Goal: Task Accomplishment & Management: Use online tool/utility

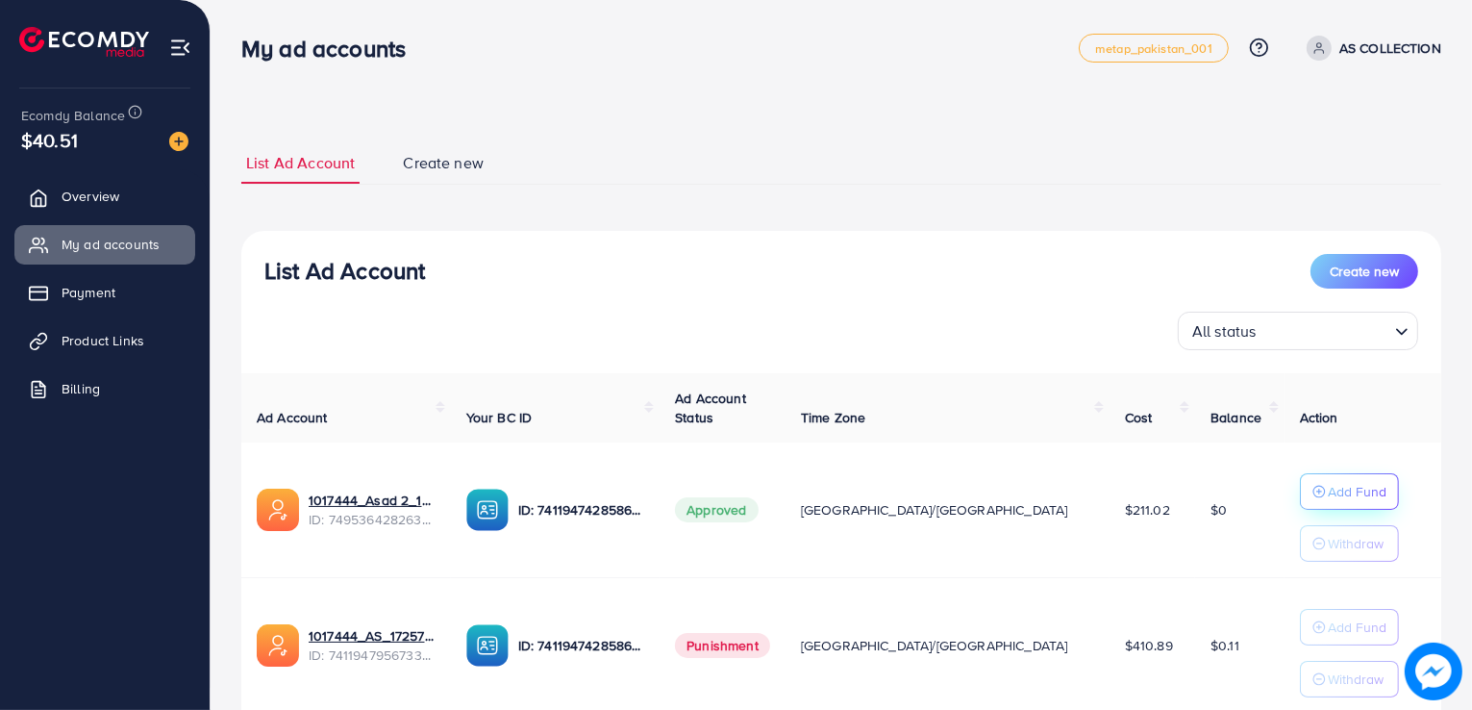
click at [1328, 501] on p "Add Fund" at bounding box center [1357, 491] width 59 height 23
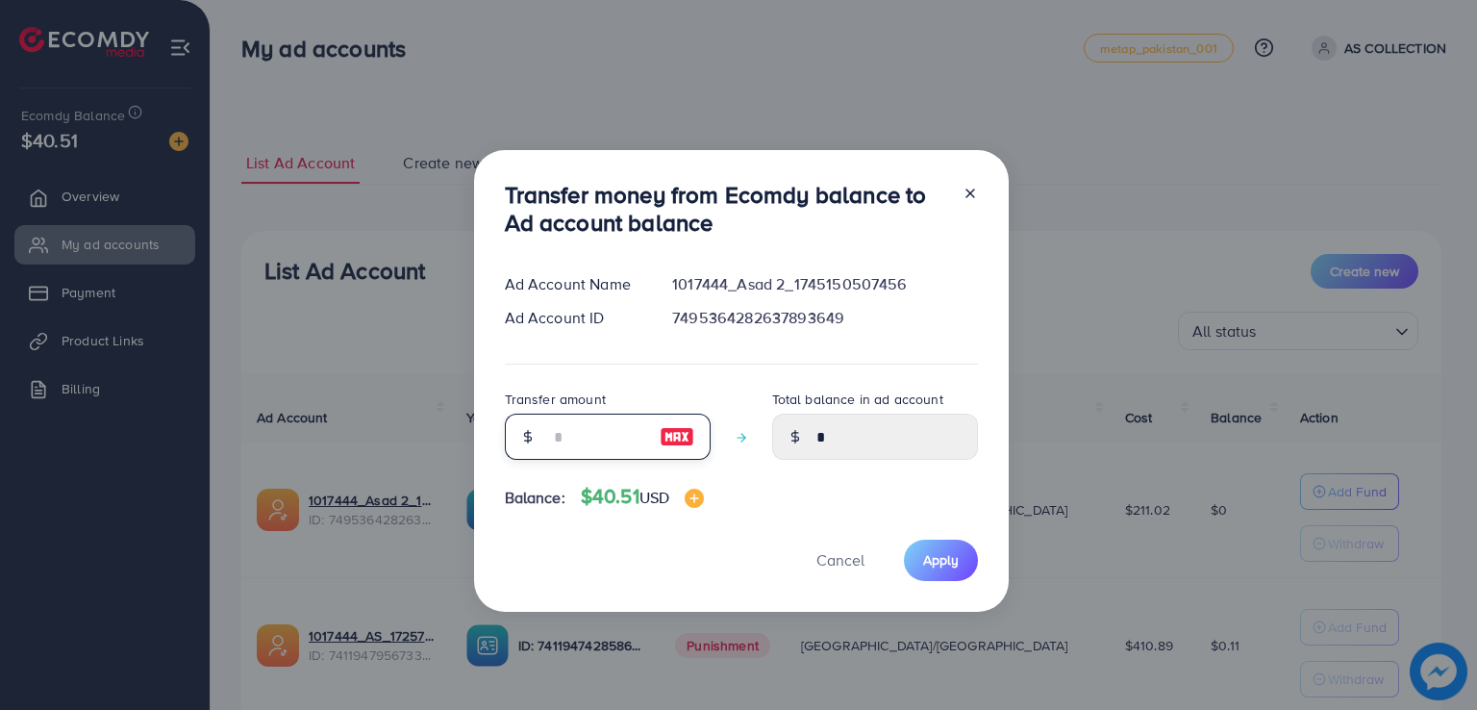
click at [596, 445] on input "number" at bounding box center [597, 437] width 96 height 46
type input "**"
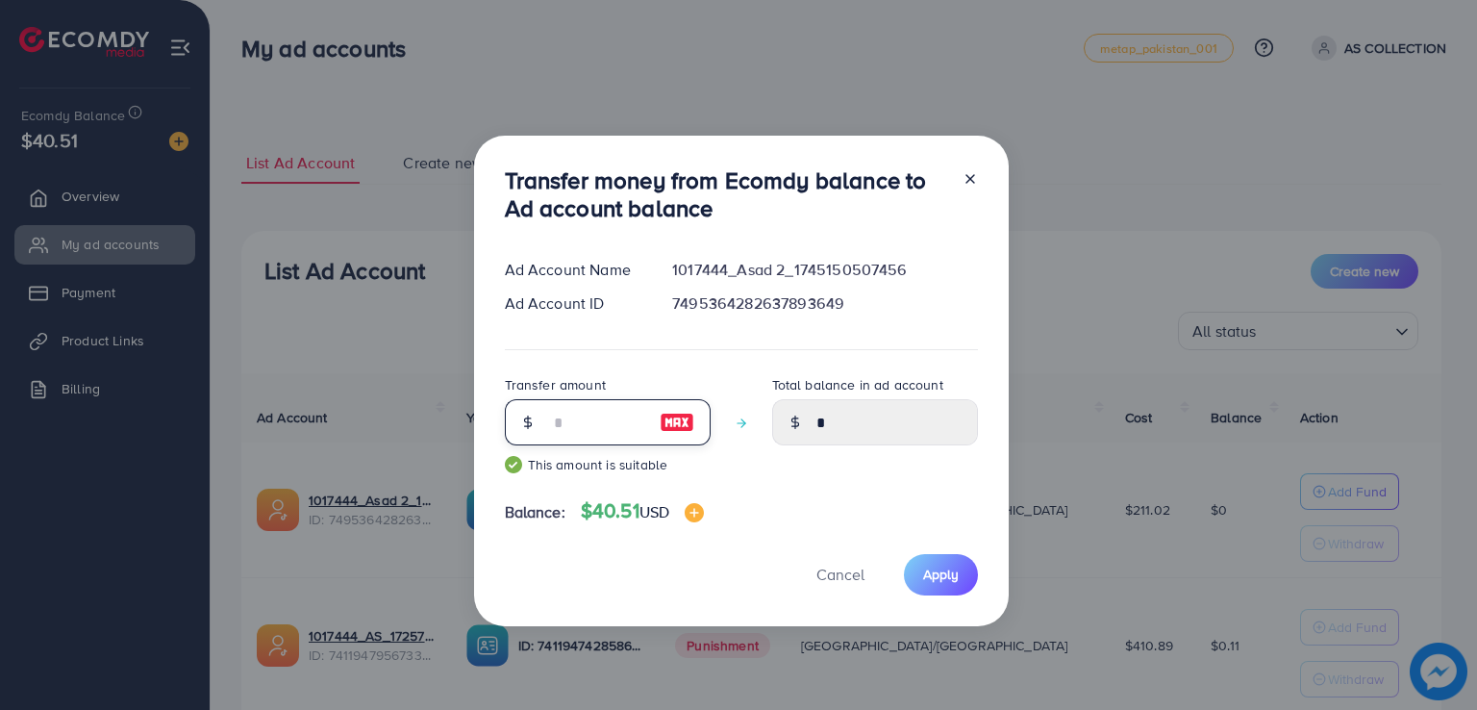
type input "*****"
type input "**"
click at [927, 574] on span "Apply" at bounding box center [941, 573] width 36 height 19
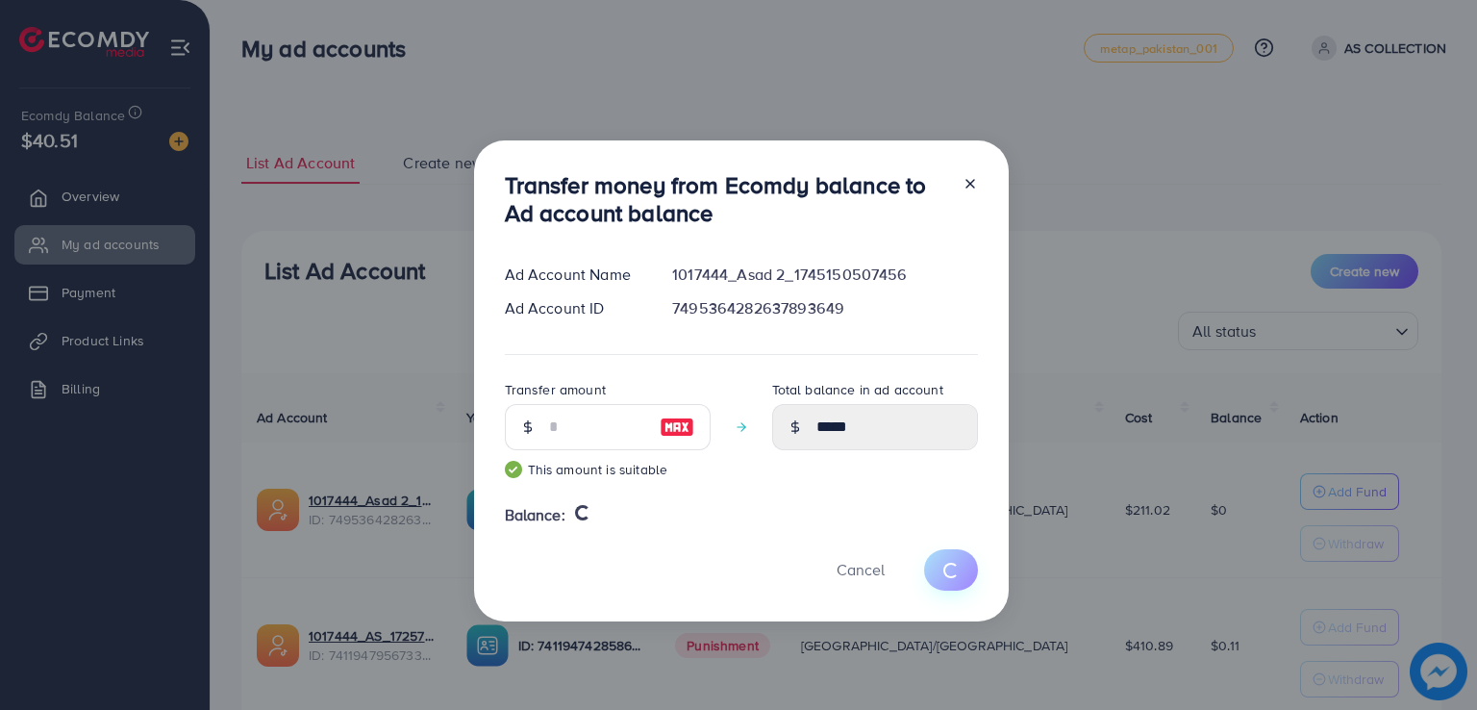
type input "*"
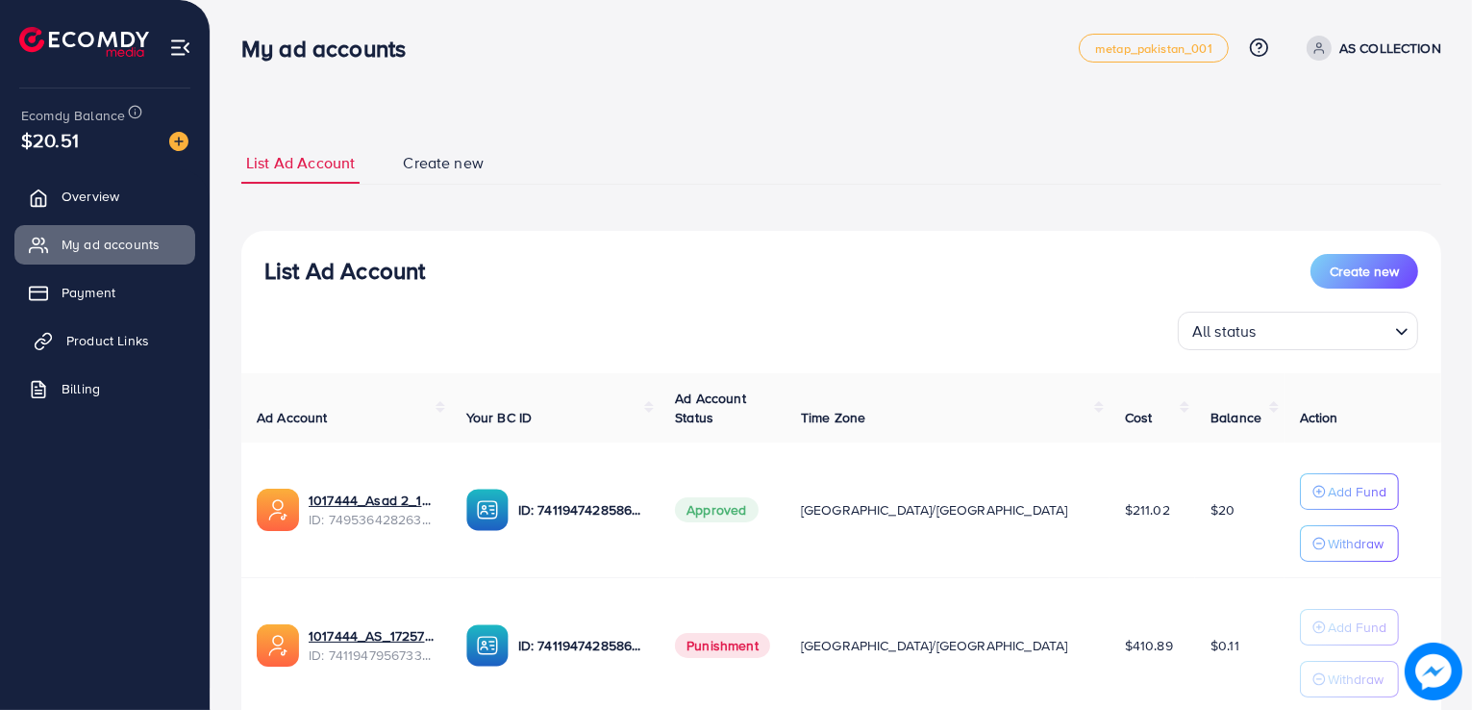
click at [124, 336] on span "Product Links" at bounding box center [107, 340] width 83 height 19
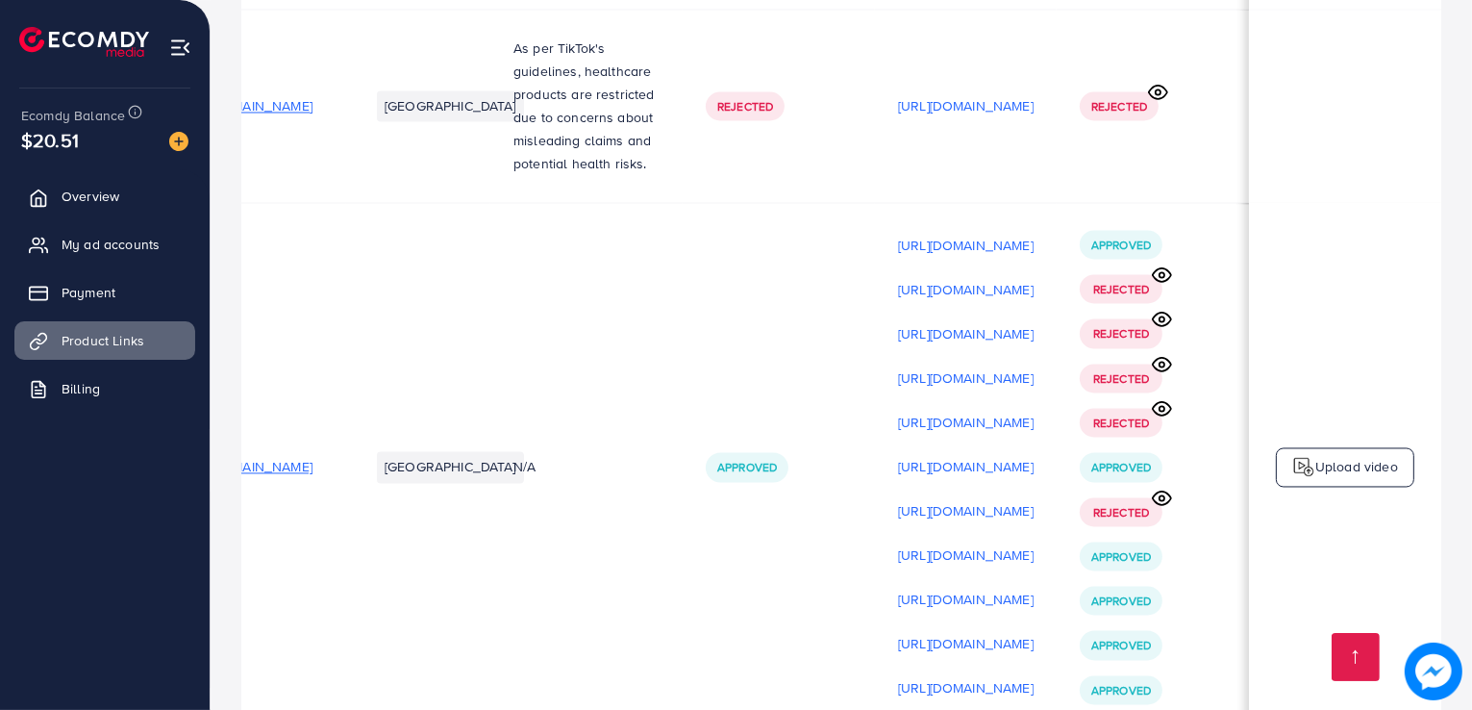
scroll to position [4, 327]
click at [1328, 455] on p "Upload video" at bounding box center [1357, 466] width 83 height 23
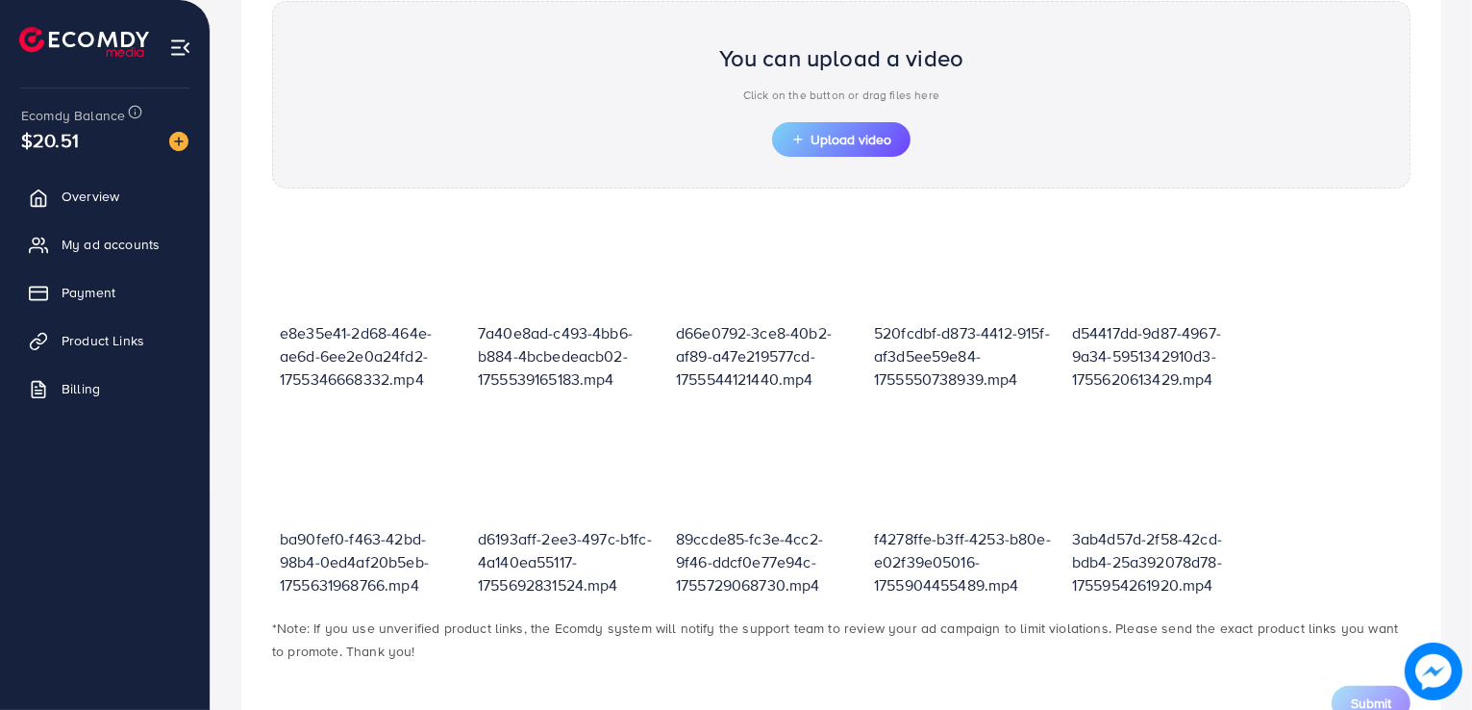
scroll to position [232, 0]
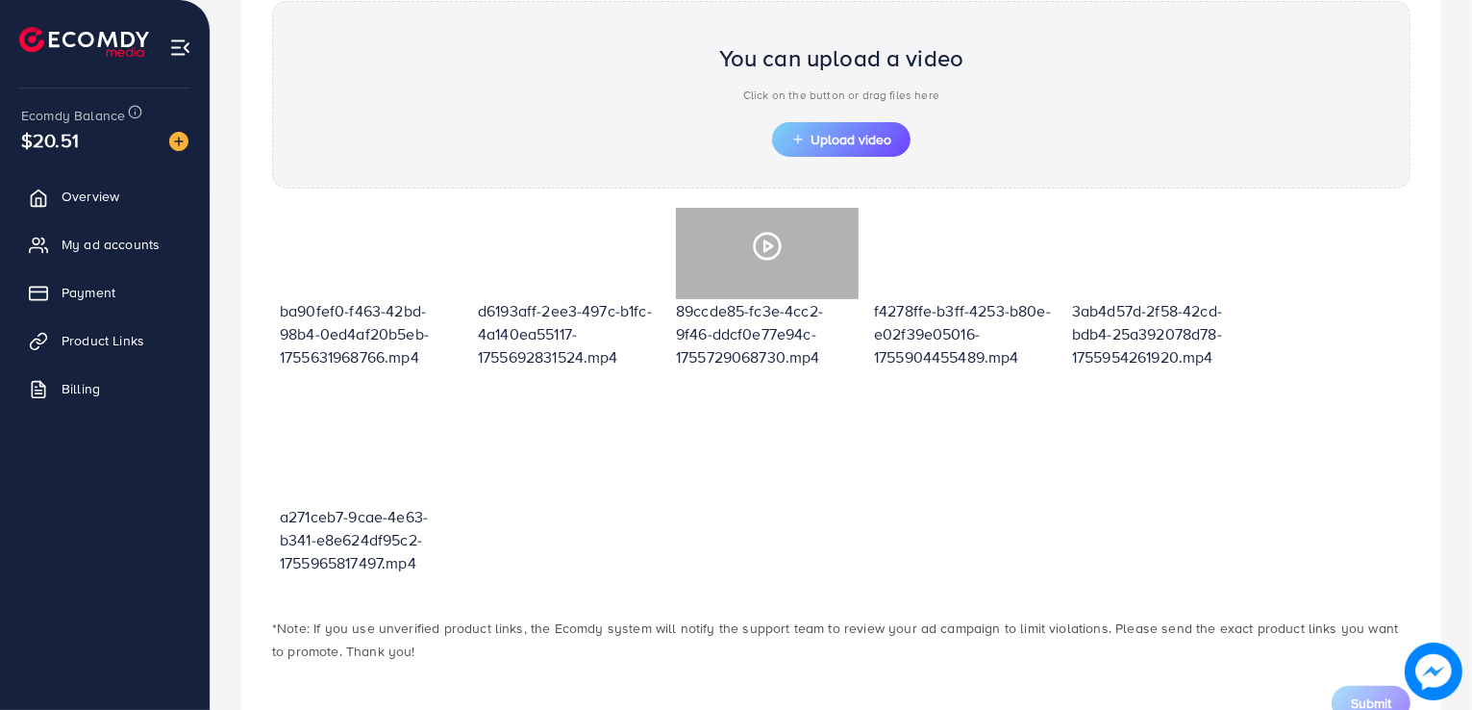
click at [763, 238] on icon at bounding box center [767, 246] width 31 height 31
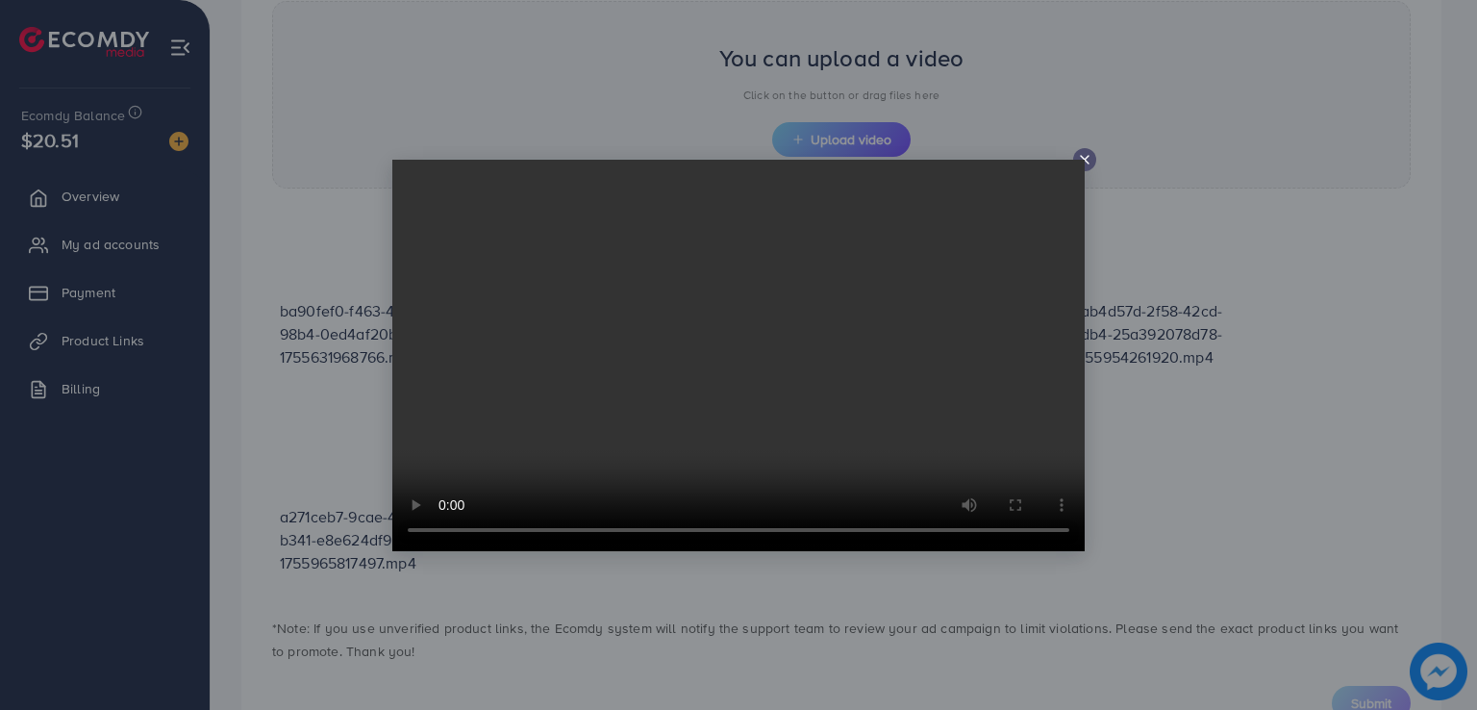
click at [1090, 156] on icon at bounding box center [1084, 159] width 15 height 15
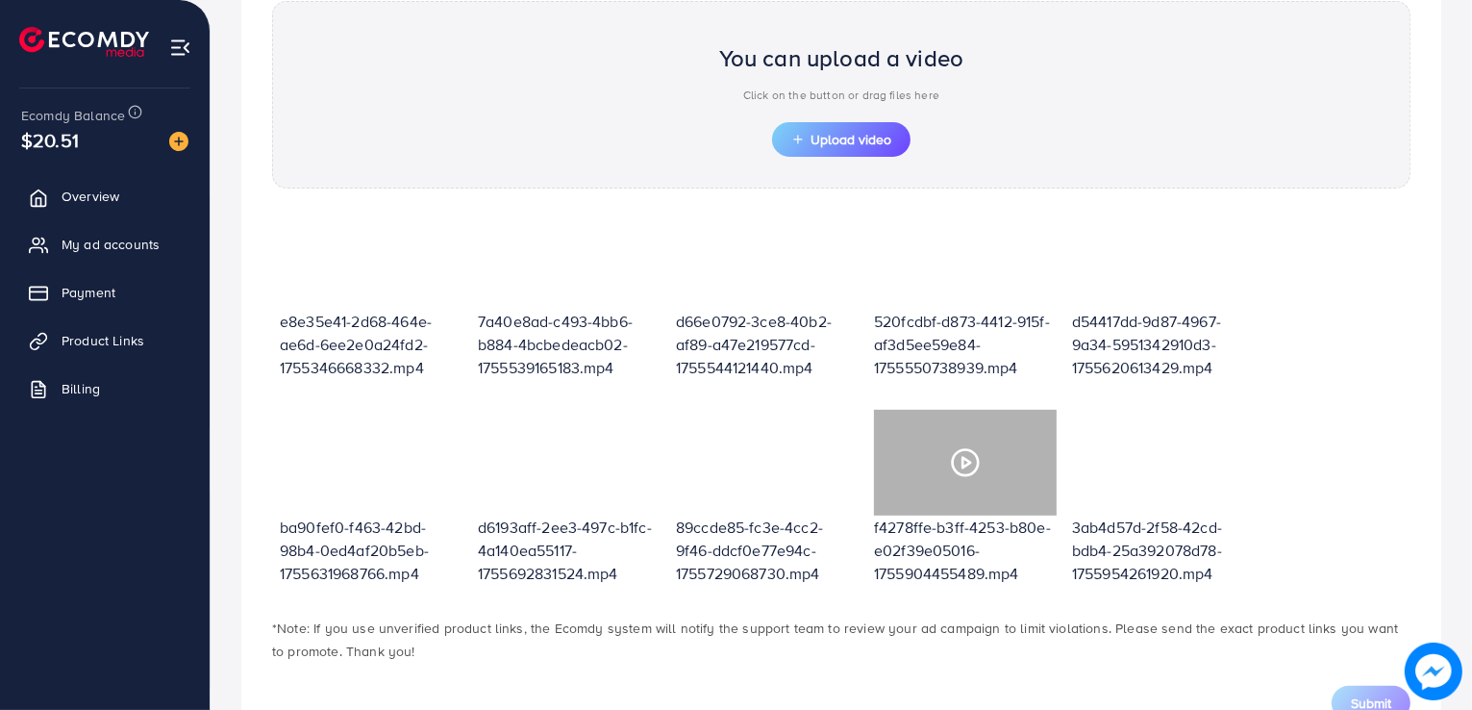
scroll to position [0, 0]
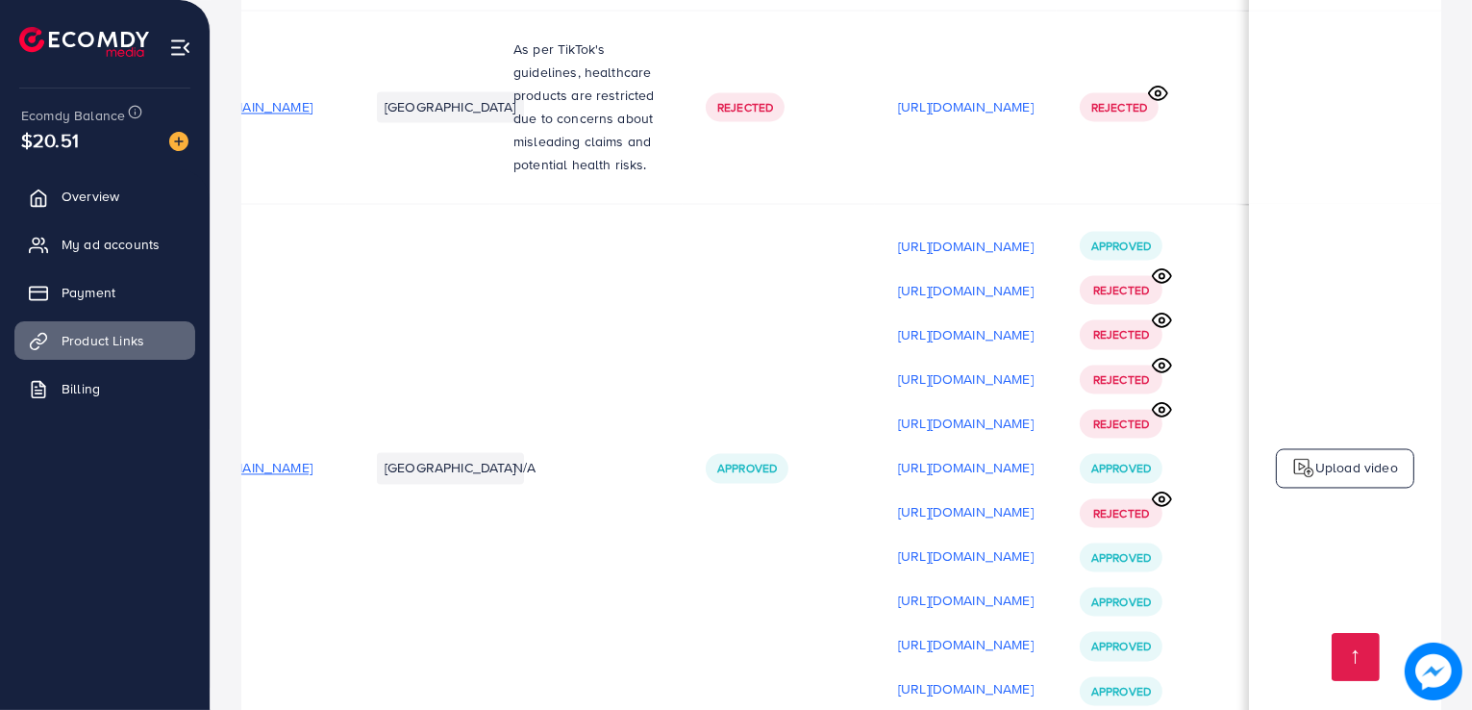
scroll to position [0, 319]
click at [1316, 456] on p "Upload video" at bounding box center [1357, 467] width 83 height 23
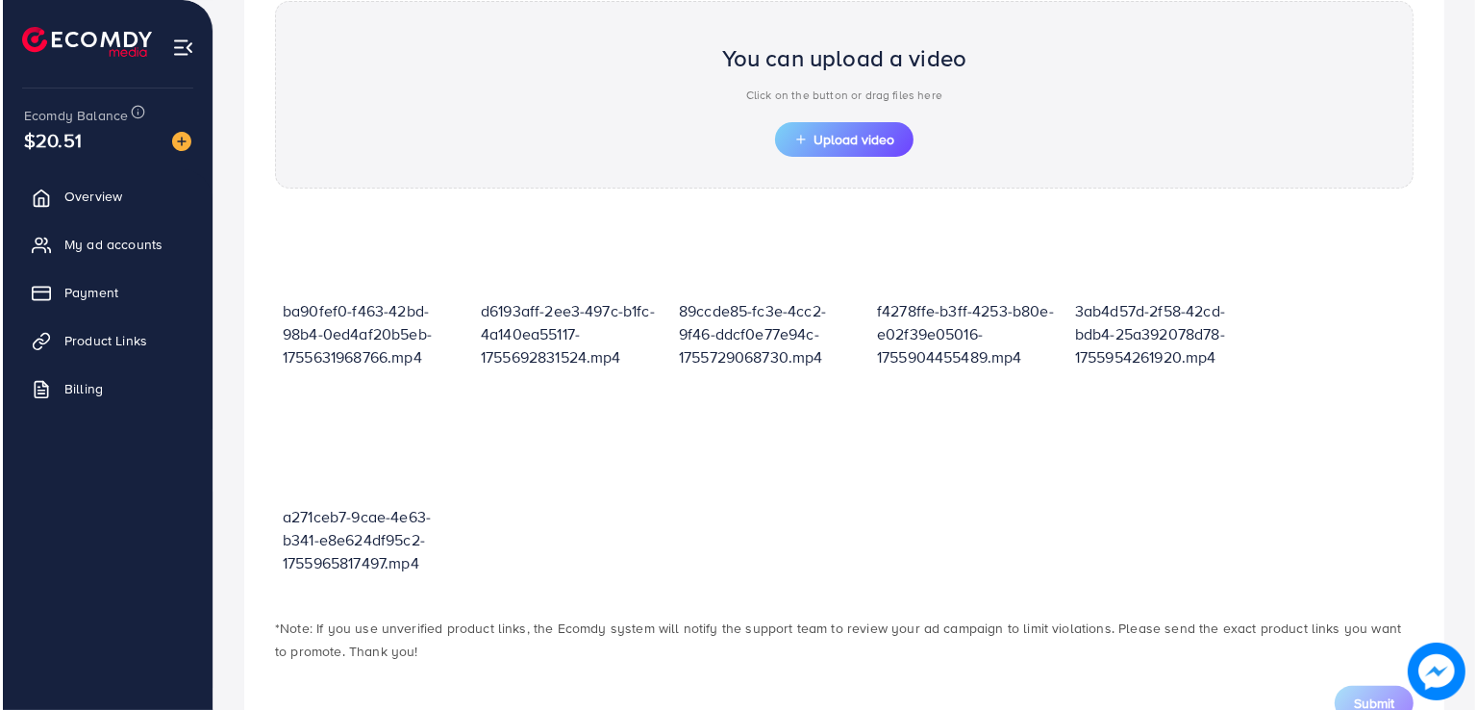
scroll to position [739, 0]
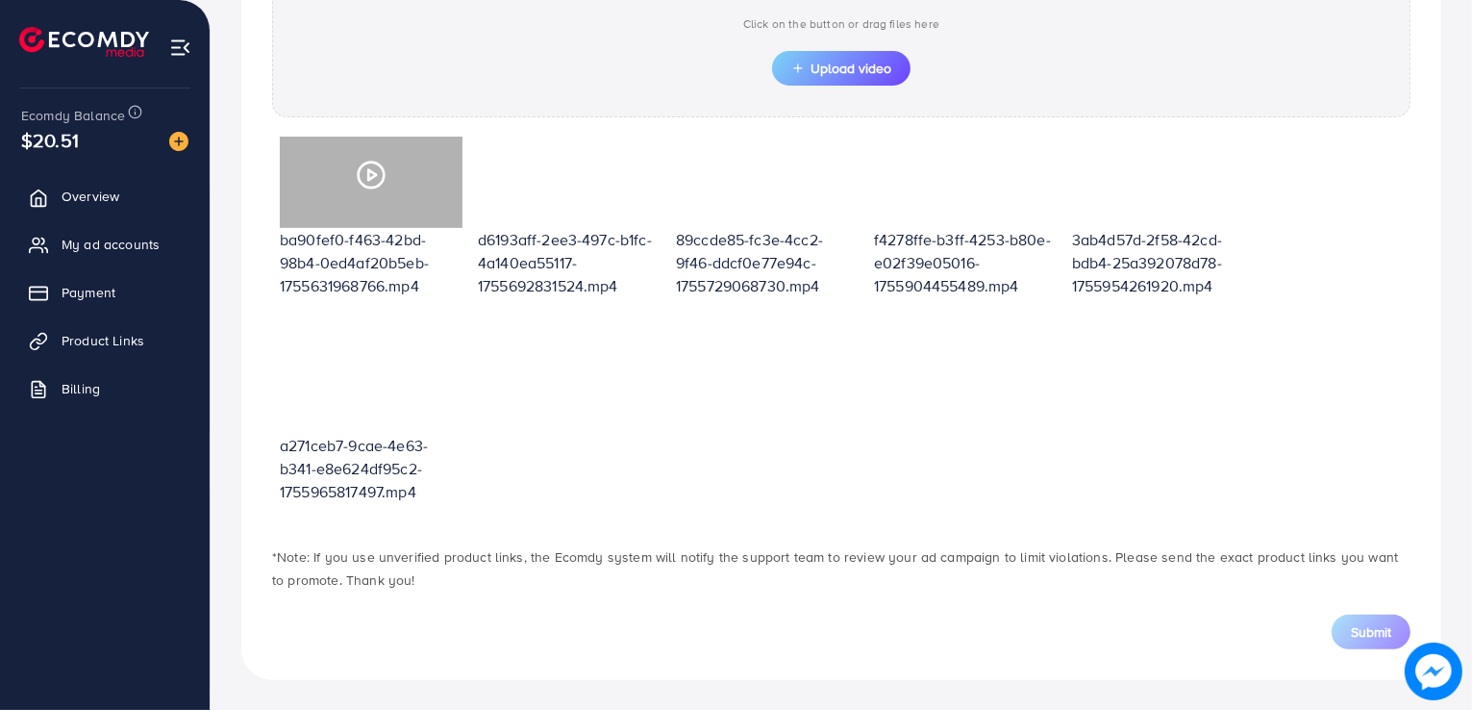
click at [372, 174] on icon at bounding box center [371, 175] width 31 height 31
